Goal: Answer question/provide support

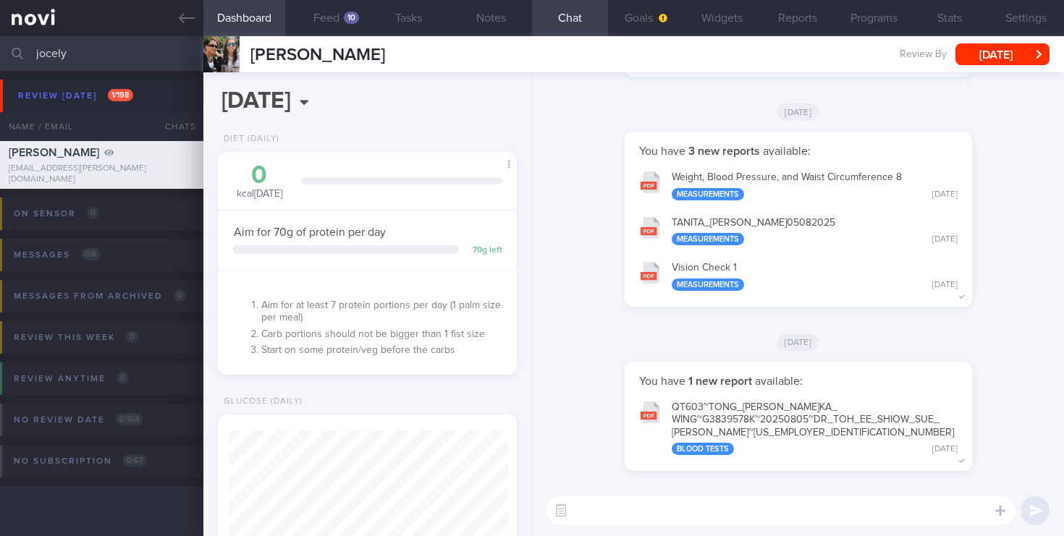
select select "5"
drag, startPoint x: 88, startPoint y: 49, endPoint x: 0, endPoint y: -2, distance: 102.1
click at [0, 0] on html "You are offline! Some functionality will be unavailable Patients New Users Coac…" at bounding box center [532, 268] width 1064 height 536
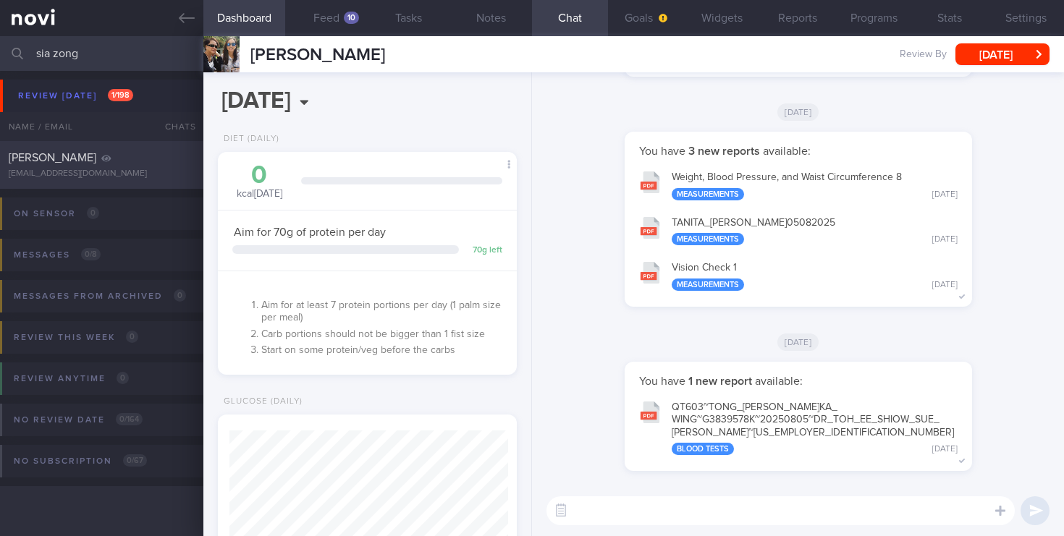
type input "sia zong"
click at [123, 169] on div "[EMAIL_ADDRESS][DOMAIN_NAME]" at bounding box center [102, 174] width 186 height 11
type input "2024"
select select "8"
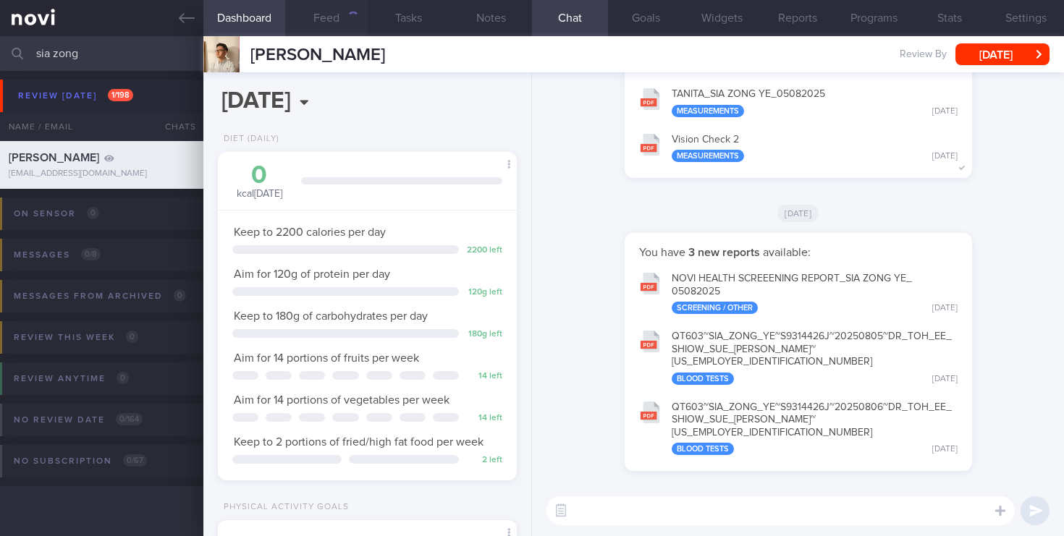
scroll to position [157, 273]
click at [337, 22] on button "Feed" at bounding box center [326, 18] width 82 height 36
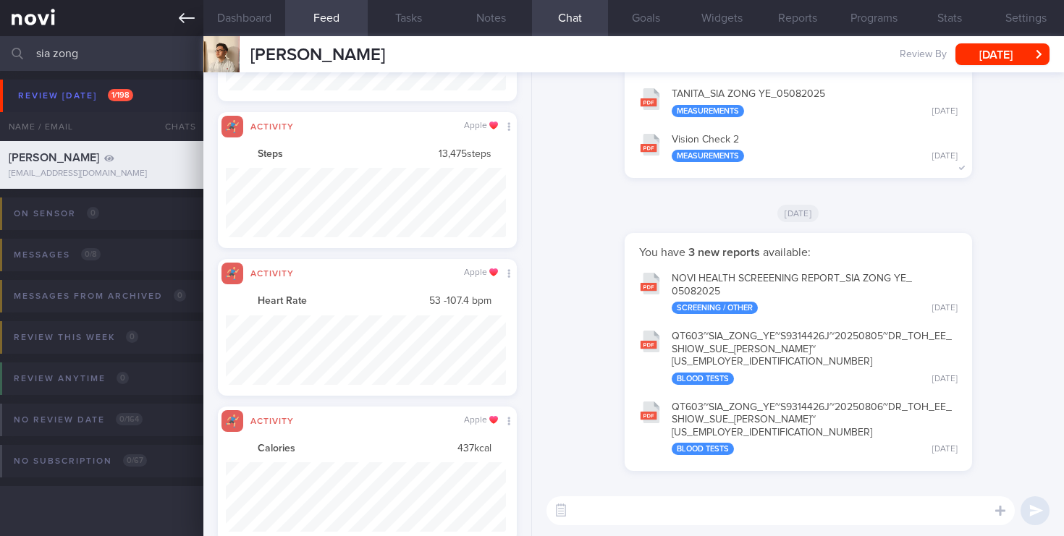
drag, startPoint x: 107, startPoint y: 55, endPoint x: 0, endPoint y: 9, distance: 116.7
click at [0, 9] on div "Patients New Users Coaches sia zong Assigned patients Assigned patients All act…" at bounding box center [532, 268] width 1064 height 536
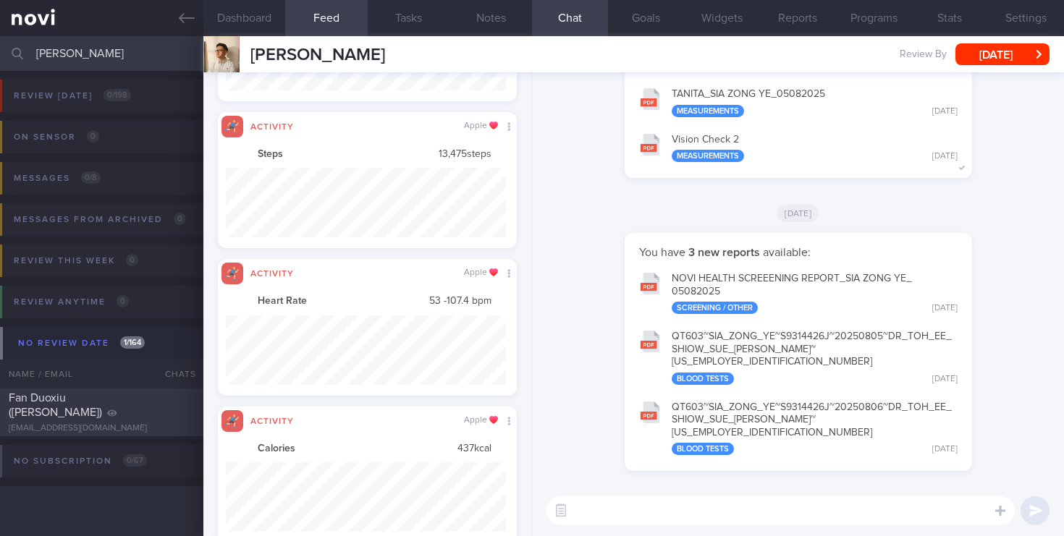
type input "[PERSON_NAME]"
click at [148, 406] on div "Fan Duoxiu ([PERSON_NAME])" at bounding box center [100, 405] width 182 height 29
type input "2025"
select select "7"
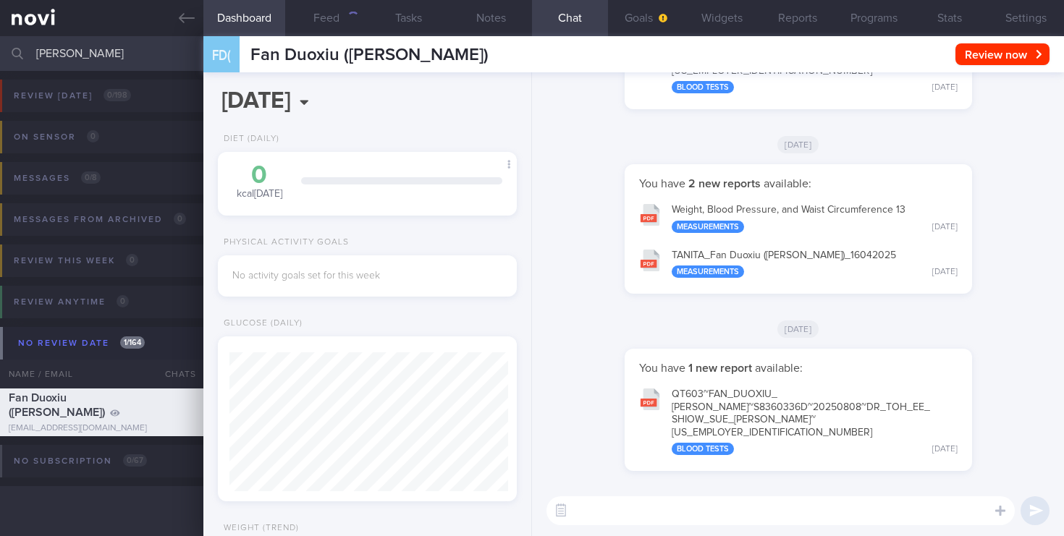
scroll to position [139, 279]
click at [1014, 471] on button "button" at bounding box center [1016, 467] width 29 height 29
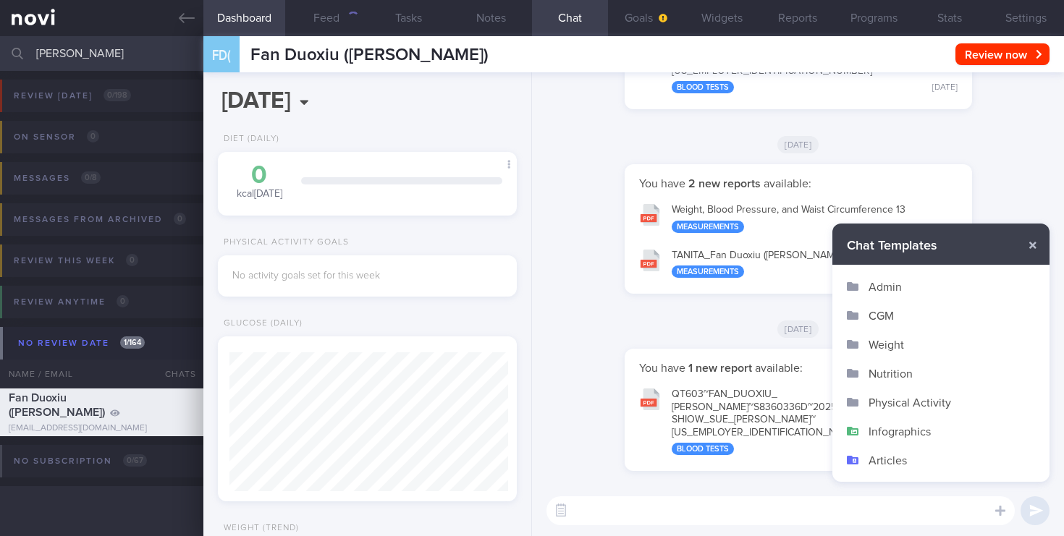
click at [909, 435] on button "Infographics" at bounding box center [940, 431] width 217 height 29
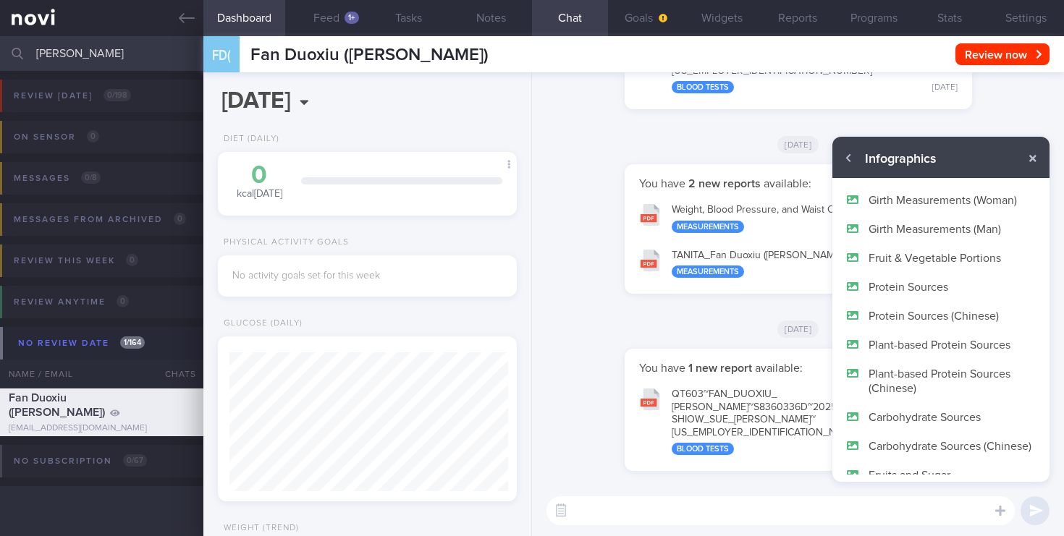
scroll to position [26, 0]
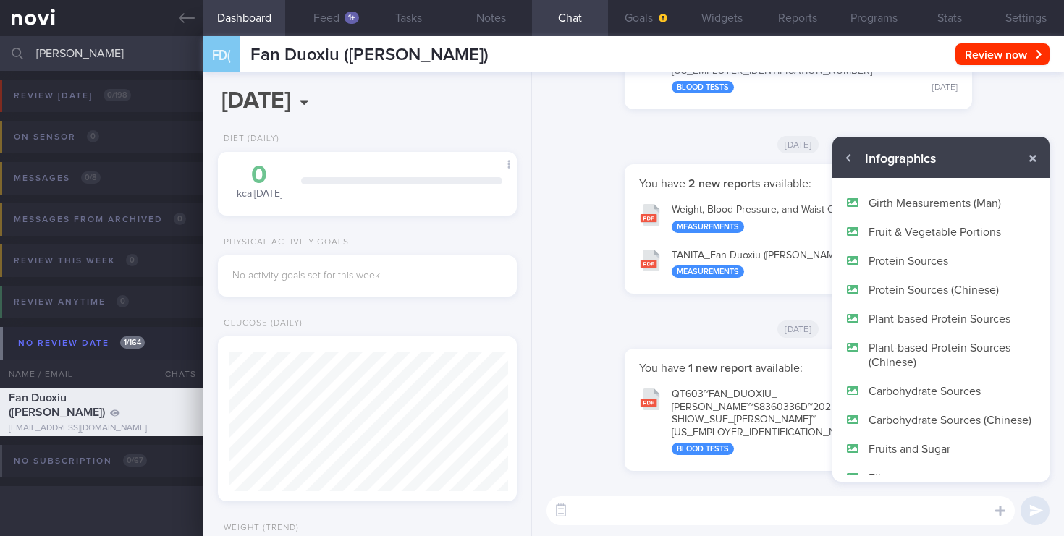
click at [938, 289] on button "Protein Sources (Chinese)" at bounding box center [940, 289] width 217 height 29
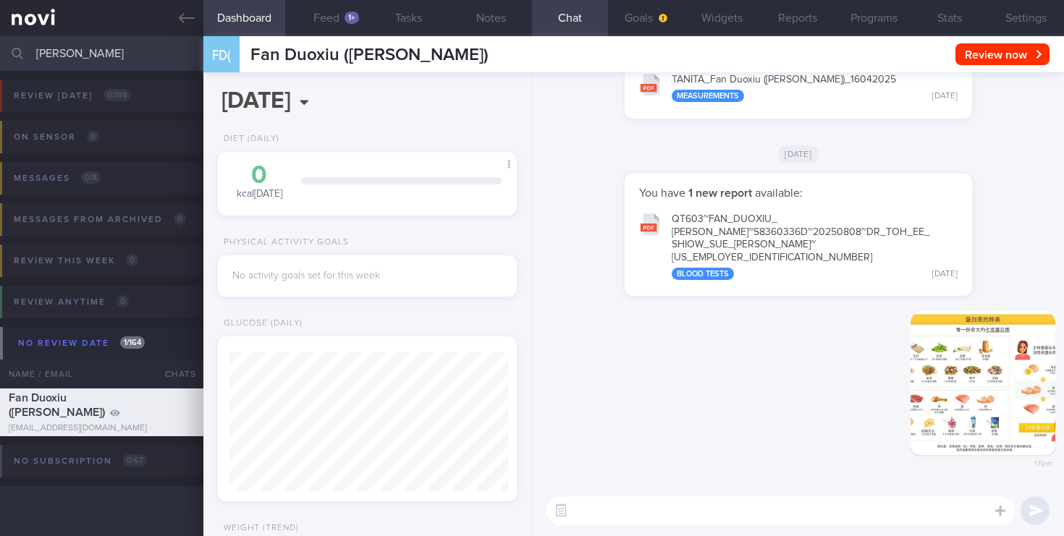
scroll to position [0, 0]
click at [994, 400] on button "button" at bounding box center [982, 382] width 145 height 145
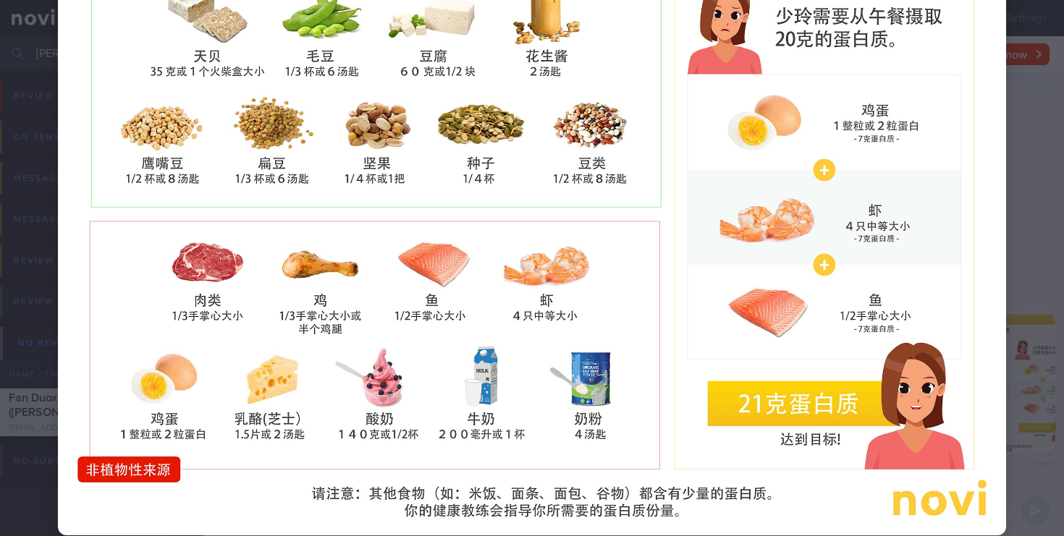
scroll to position [224, 0]
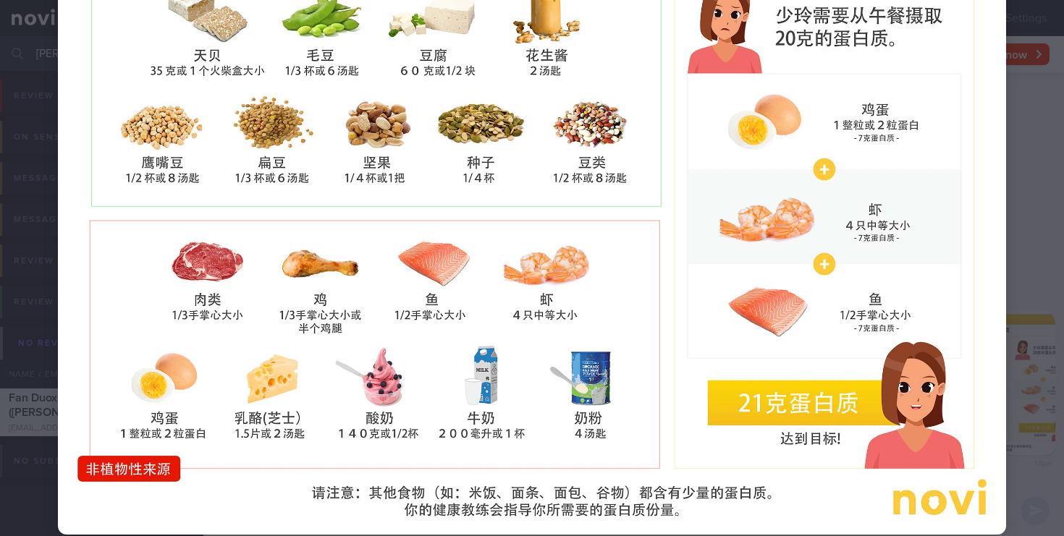
click at [1035, 253] on div at bounding box center [532, 184] width 1064 height 817
